Goal: Check status: Check status

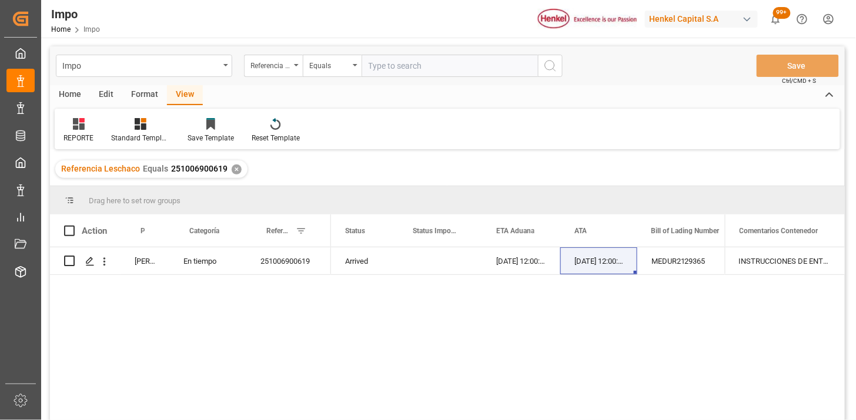
click at [456, 62] on input "text" at bounding box center [450, 66] width 176 height 22
paste input "251006900431"
paste input "1"
type input "251006900431"
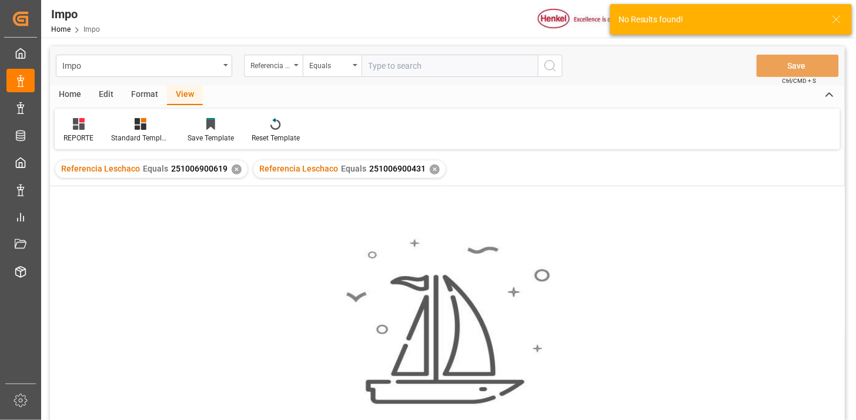
click at [233, 169] on div "✕" at bounding box center [237, 170] width 10 height 10
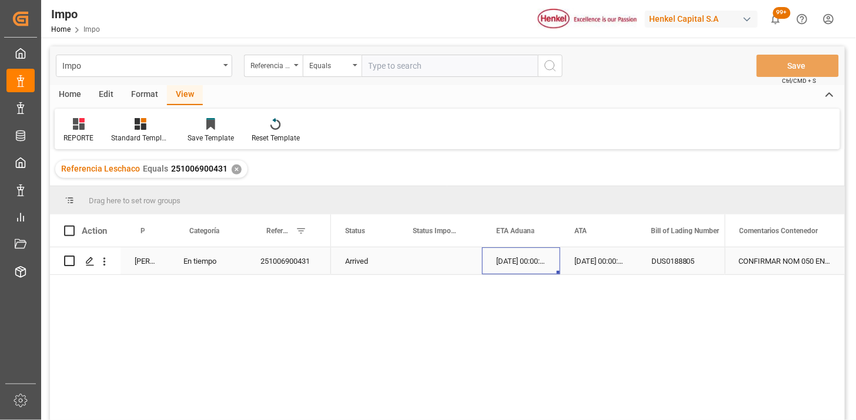
click at [552, 265] on div "[DATE] 00:00:00" at bounding box center [521, 261] width 78 height 27
click at [373, 61] on input "text" at bounding box center [450, 66] width 176 height 22
paste input "251006900431"
type input "251006900431"
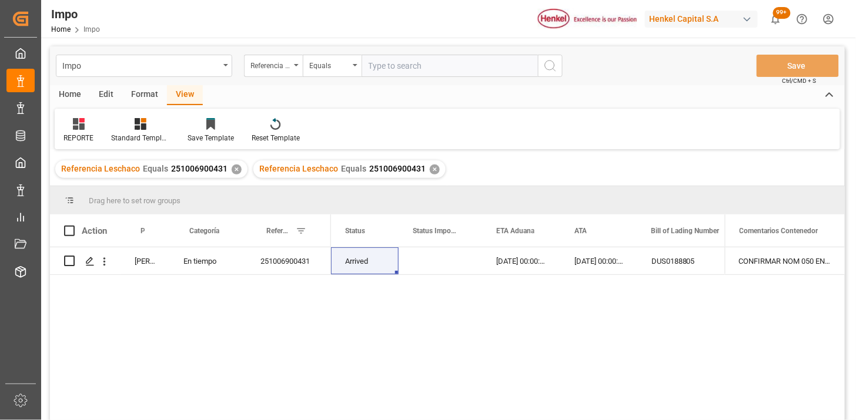
click at [233, 169] on div "✕" at bounding box center [237, 170] width 10 height 10
click at [587, 266] on div "[DATE] 00:00:00" at bounding box center [598, 261] width 77 height 27
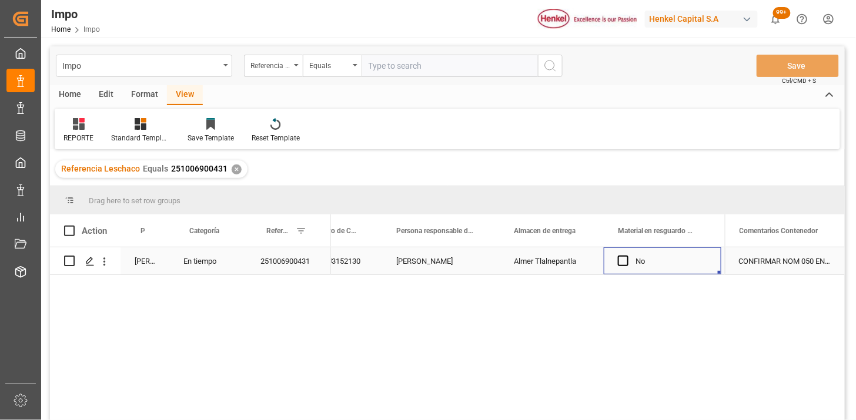
scroll to position [0, 572]
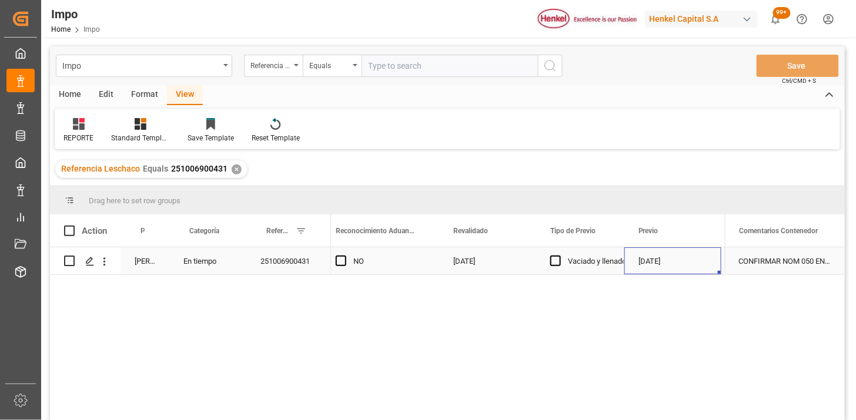
click at [643, 254] on div "[DATE]" at bounding box center [672, 261] width 97 height 27
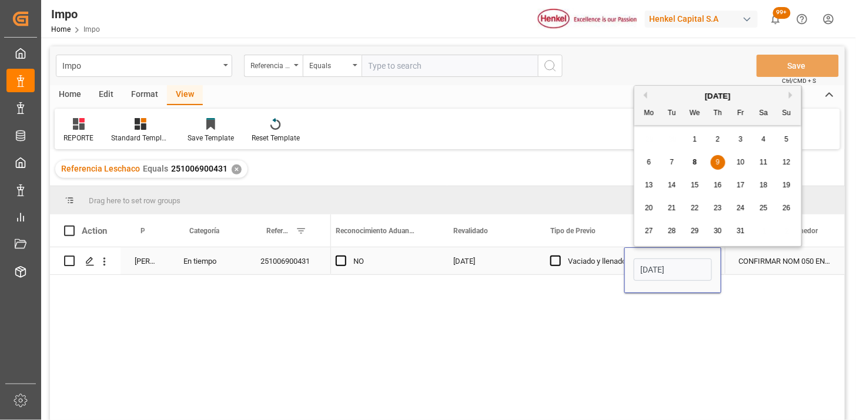
click at [643, 254] on div "[DATE]" at bounding box center [672, 271] width 97 height 46
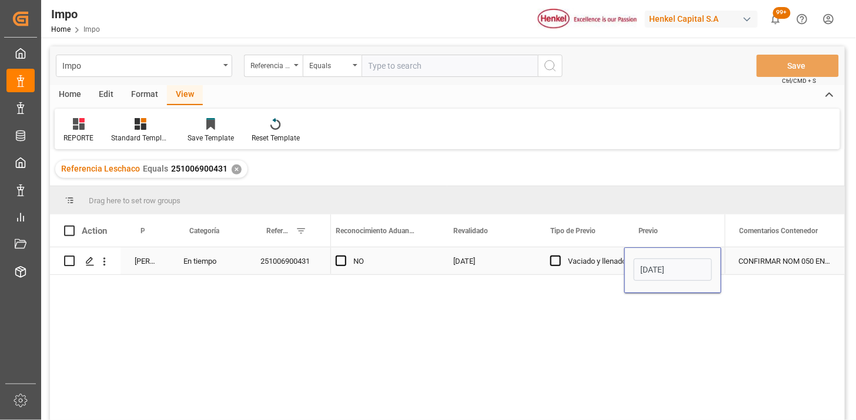
drag, startPoint x: 644, startPoint y: 255, endPoint x: 649, endPoint y: 263, distance: 9.2
click at [647, 260] on div "[DATE]" at bounding box center [672, 271] width 97 height 46
click at [650, 265] on input "[DATE]" at bounding box center [673, 270] width 78 height 22
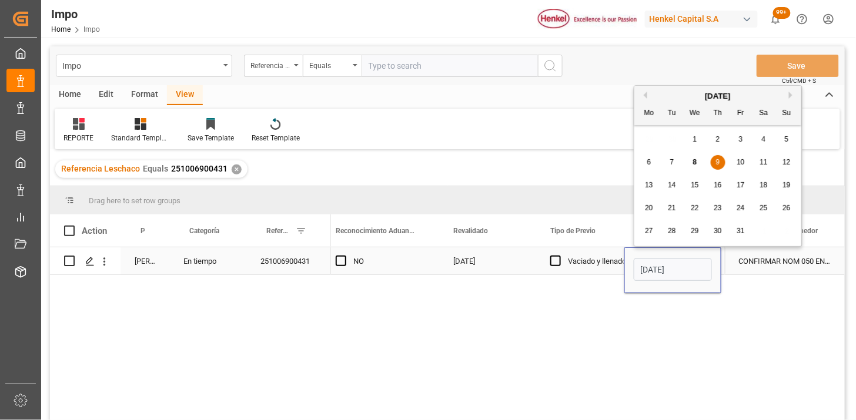
click at [650, 265] on input "[DATE]" at bounding box center [673, 270] width 78 height 22
click at [649, 265] on input "[DATE]" at bounding box center [673, 270] width 78 height 22
type input "[DATE]"
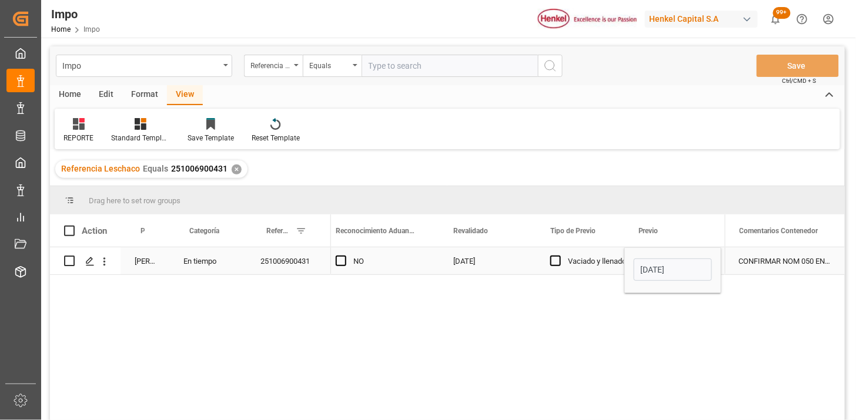
click at [753, 259] on div "CONFIRMAR NOM 050 EN PREVIO" at bounding box center [785, 261] width 120 height 27
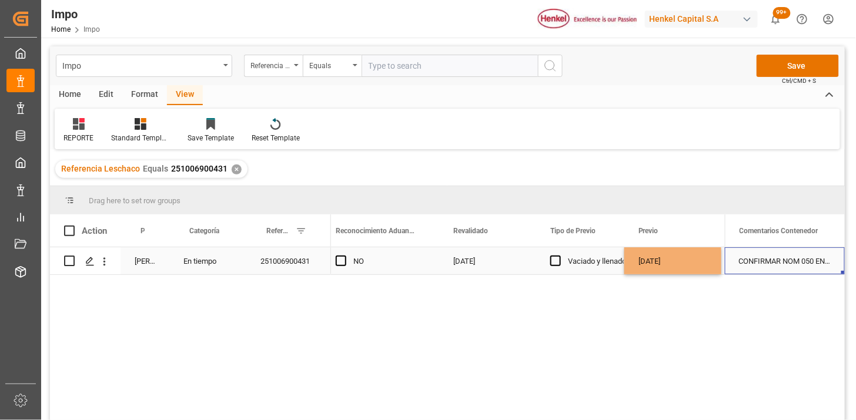
click at [753, 259] on div "CONFIRMAR NOM 050 EN PREVIO" at bounding box center [785, 261] width 120 height 27
click at [758, 262] on input "CONFIRMAR NOM 050 EN PREVIO" at bounding box center [784, 268] width 101 height 22
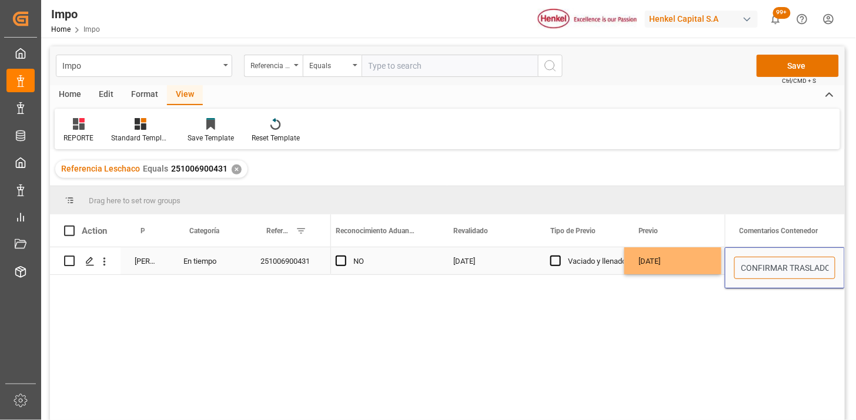
scroll to position [0, 5]
type input "CONFIRMAR TRASLADO | CONFIRMAR NOM 050 EN PREVIO"
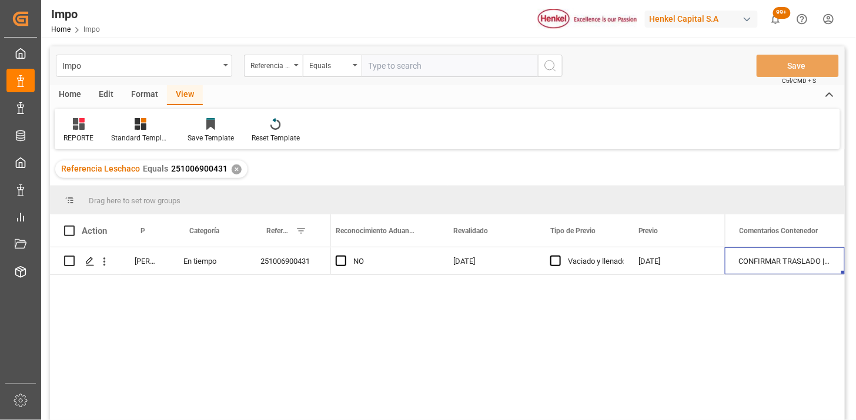
click at [382, 73] on input "text" at bounding box center [450, 66] width 176 height 22
paste input "251006900619"
type input "251006900619"
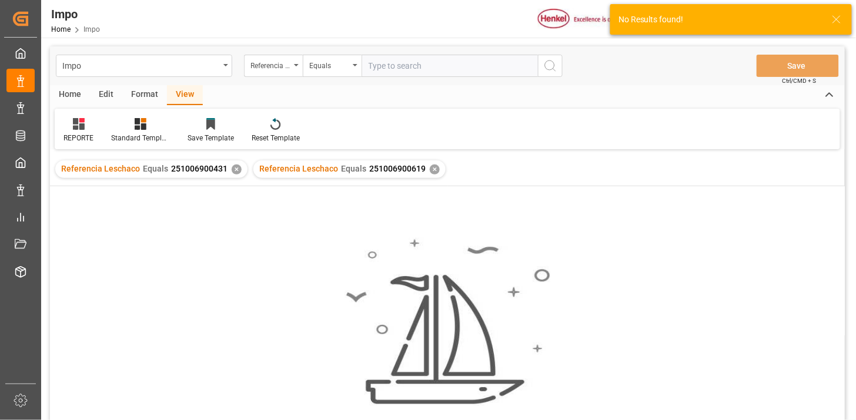
click at [235, 171] on div "✕" at bounding box center [237, 170] width 10 height 10
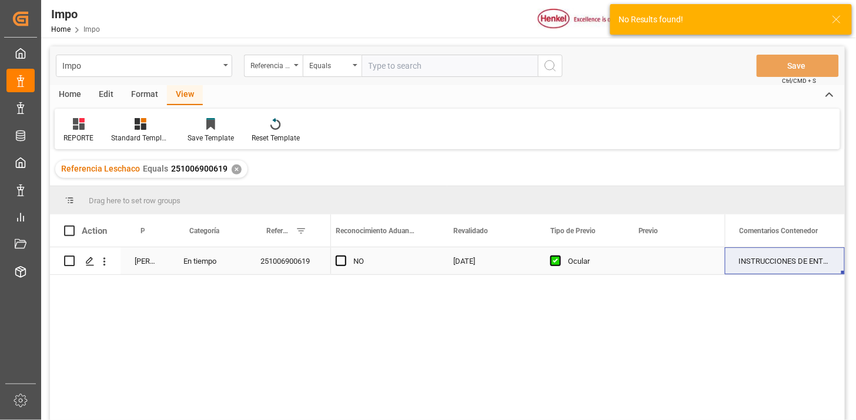
click at [503, 268] on div "[DATE]" at bounding box center [487, 261] width 97 height 27
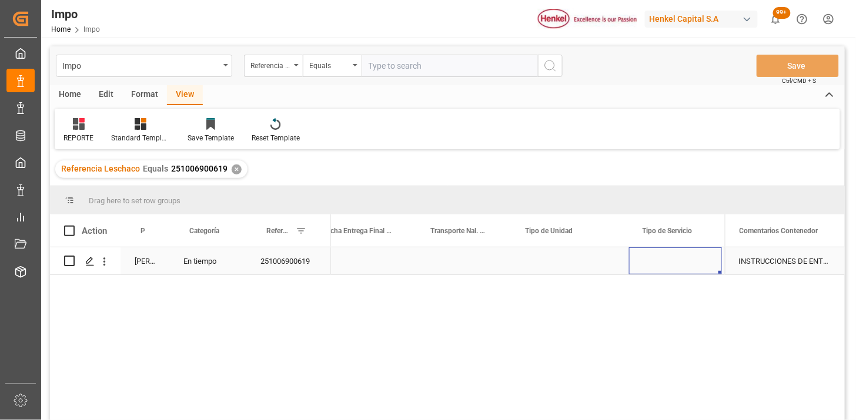
scroll to position [0, 2304]
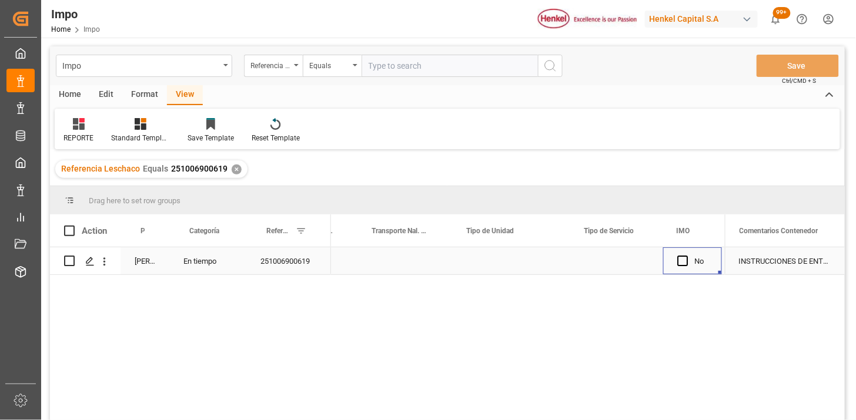
click at [413, 258] on div "Press SPACE to select this row." at bounding box center [405, 261] width 95 height 27
click at [415, 259] on div "Press SPACE to select this row." at bounding box center [405, 261] width 95 height 27
click at [403, 269] on input "Press SPACE to select this row." at bounding box center [405, 268] width 76 height 22
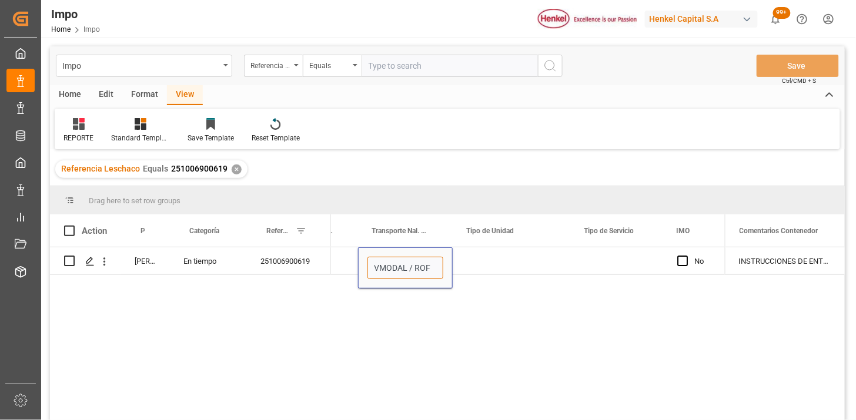
type input "VMODAL / ROFE"
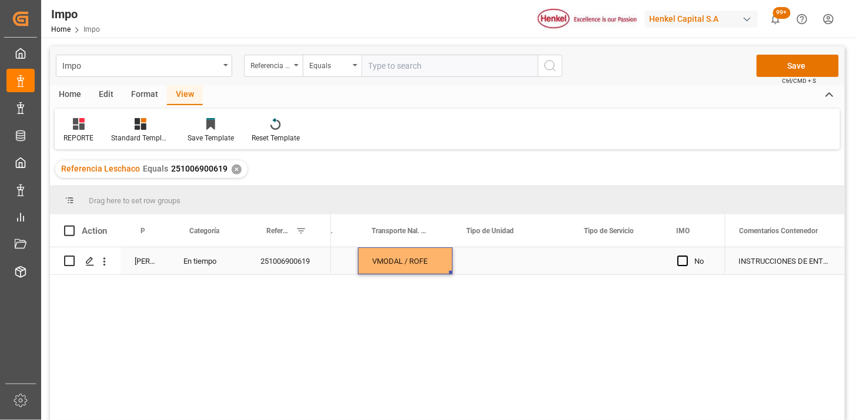
click at [499, 268] on div "Press SPACE to select this row." at bounding box center [512, 261] width 118 height 27
drag, startPoint x: 499, startPoint y: 268, endPoint x: 530, endPoint y: 272, distance: 31.4
click at [530, 272] on input "Press SPACE to select this row." at bounding box center [511, 268] width 99 height 22
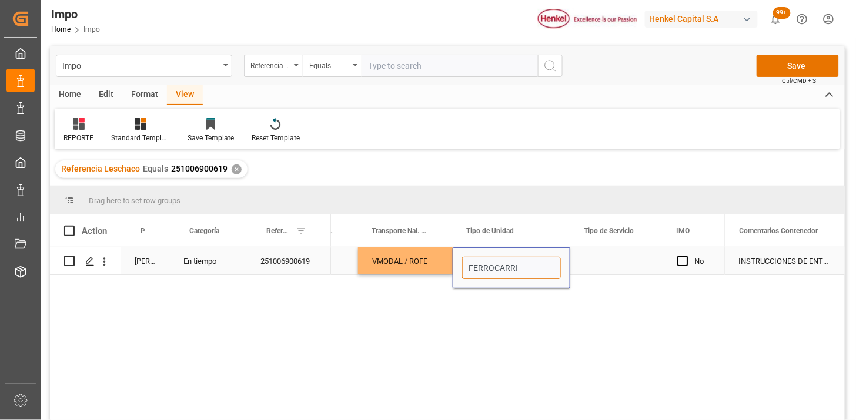
type input "FERROCARRIL"
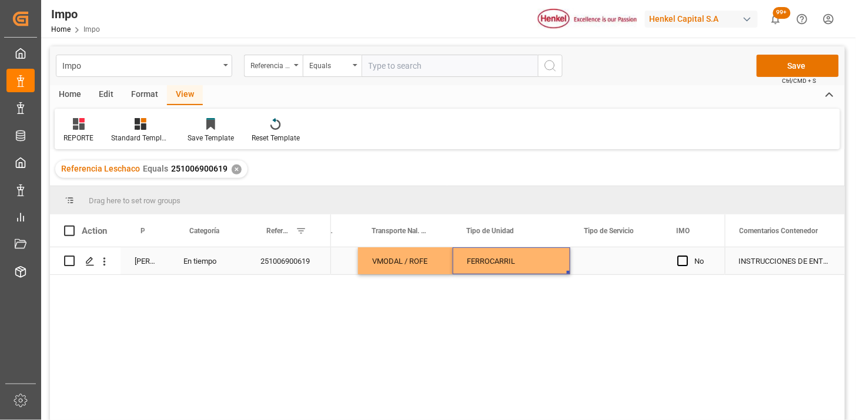
click at [626, 260] on div "Press SPACE to select this row." at bounding box center [616, 261] width 93 height 27
drag, startPoint x: 626, startPoint y: 260, endPoint x: 661, endPoint y: 268, distance: 36.2
click at [626, 260] on div "Press SPACE to select this row." at bounding box center [616, 261] width 93 height 27
click at [644, 268] on button "Select" at bounding box center [617, 268] width 74 height 22
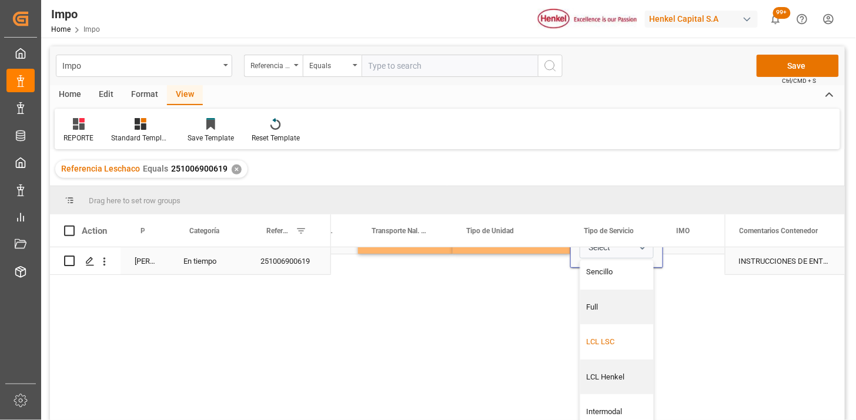
scroll to position [8, 0]
click at [610, 405] on div "Intermodal" at bounding box center [617, 411] width 61 height 12
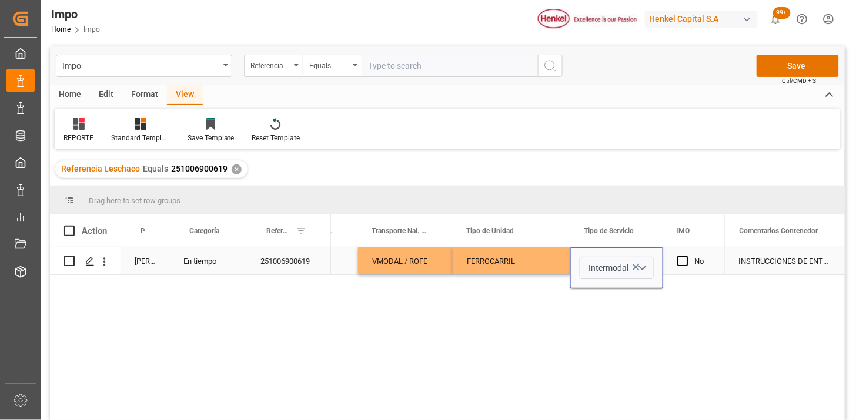
scroll to position [0, 2304]
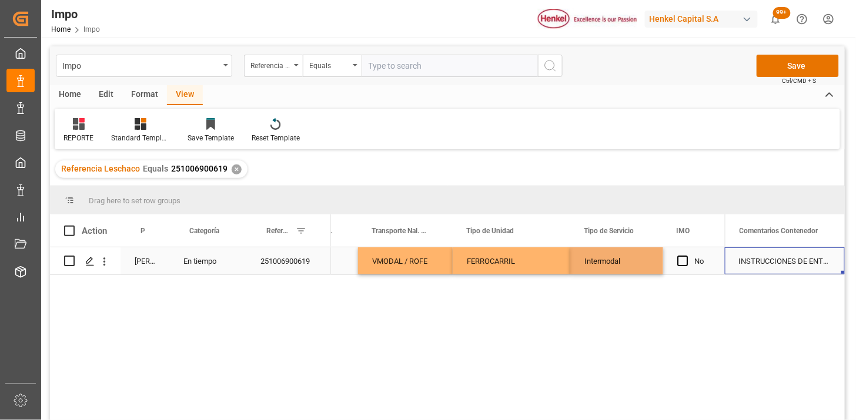
click at [769, 266] on div "INSTRUCCIONES DE ENTREGA" at bounding box center [785, 261] width 120 height 27
click at [769, 266] on input "INSTRUCCIONES DE ENTREGA" at bounding box center [784, 268] width 101 height 22
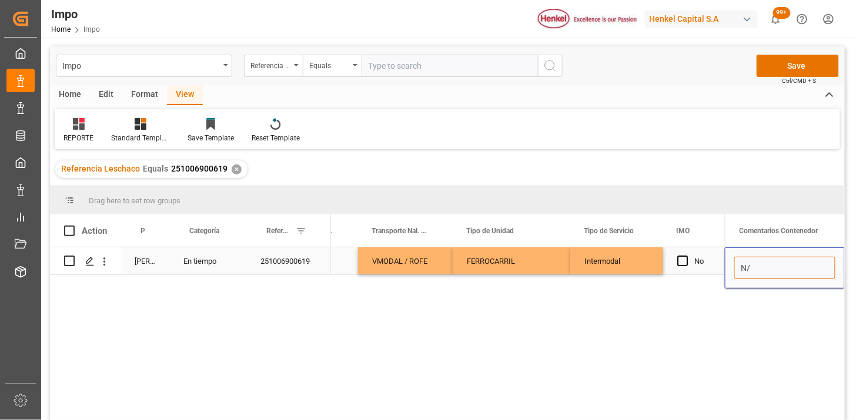
type input "N/A"
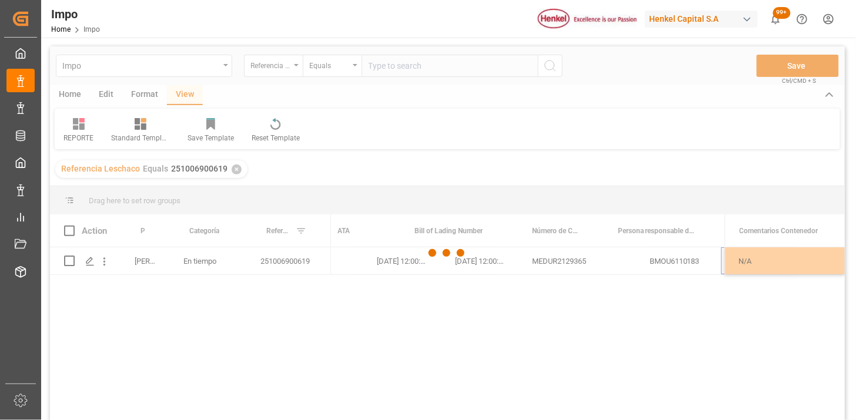
scroll to position [0, 237]
